Goal: Use online tool/utility: Utilize a website feature to perform a specific function

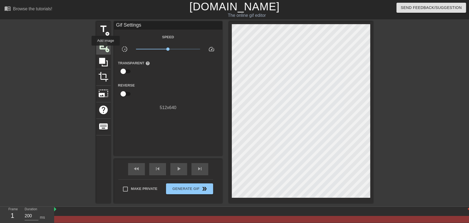
click at [105, 47] on span "image" at bounding box center [103, 45] width 10 height 10
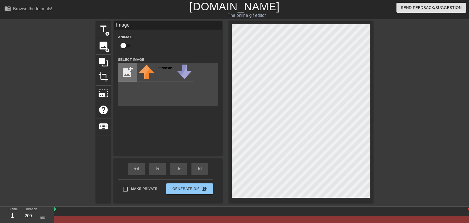
click at [126, 76] on input "file" at bounding box center [127, 72] width 18 height 18
type input "C:\fakepath\floating.png"
click at [144, 76] on img at bounding box center [146, 70] width 15 height 12
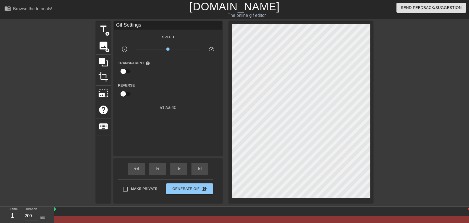
scroll to position [13, 0]
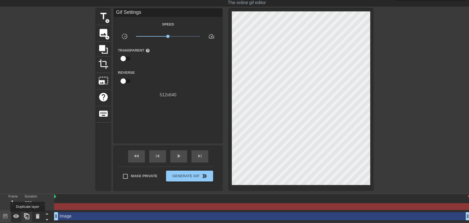
click at [28, 215] on icon at bounding box center [27, 216] width 7 height 7
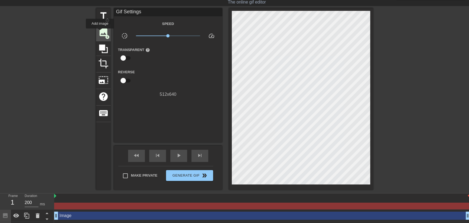
click at [100, 32] on span "image" at bounding box center [103, 32] width 10 height 10
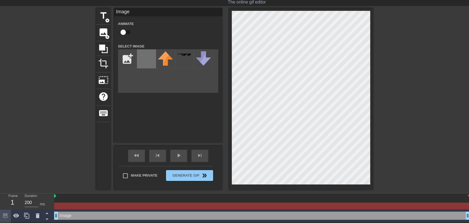
click at [142, 59] on img at bounding box center [146, 57] width 15 height 12
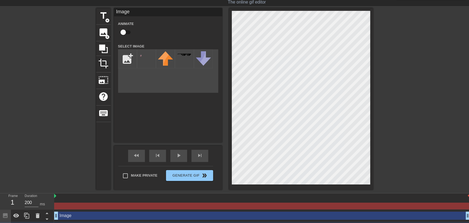
click at [173, 27] on div "title add_circle image add_circle crop photo_size_select_large help keyboard Im…" at bounding box center [234, 98] width 277 height 181
click at [125, 19] on div "title add_circle image add_circle crop photo_size_select_large help keyboard Im…" at bounding box center [234, 98] width 277 height 181
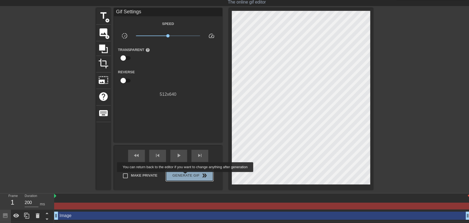
click at [186, 176] on span "Generate Gif double_arrow" at bounding box center [189, 175] width 43 height 7
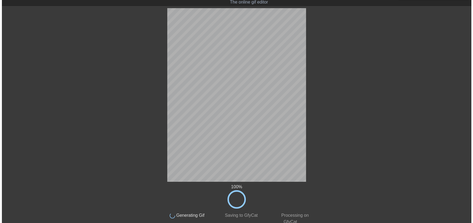
scroll to position [0, 0]
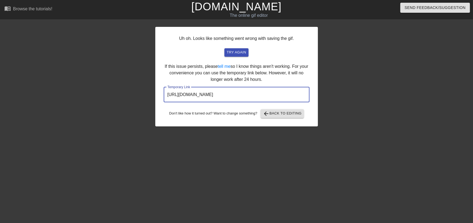
click at [225, 95] on input "[URL][DOMAIN_NAME]" at bounding box center [237, 94] width 146 height 15
